Goal: Information Seeking & Learning: Learn about a topic

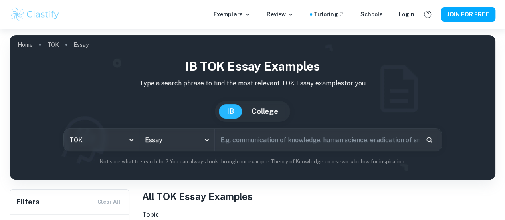
click at [283, 134] on input "text" at bounding box center [317, 139] width 204 height 22
paste input "How can we reconcile the relentless drive to pursue knowledge with the finite r…"
type input "How can we reconcile the relentless drive to pursue knowledge with the finite r…"
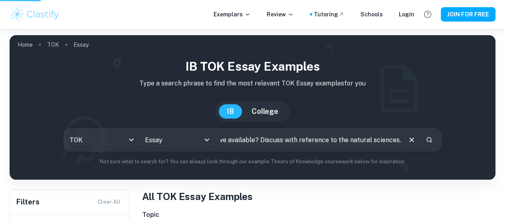
scroll to position [0, 0]
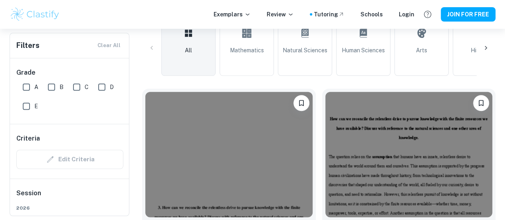
scroll to position [206, 0]
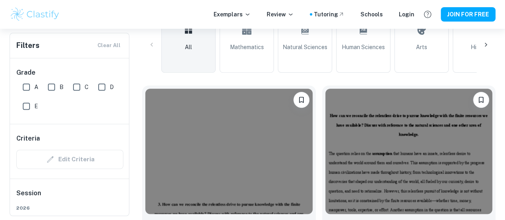
click at [19, 89] on input "A" at bounding box center [26, 87] width 16 height 16
checkbox input "true"
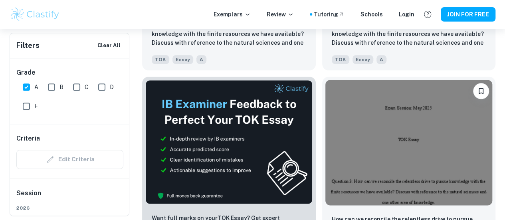
scroll to position [427, 0]
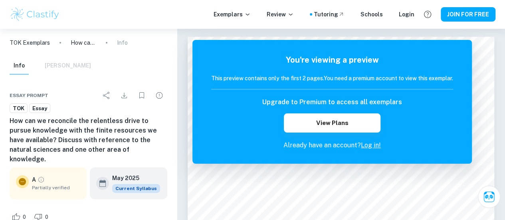
click at [170, 75] on div "Info [PERSON_NAME]" at bounding box center [88, 67] width 170 height 21
